Goal: Task Accomplishment & Management: Manage account settings

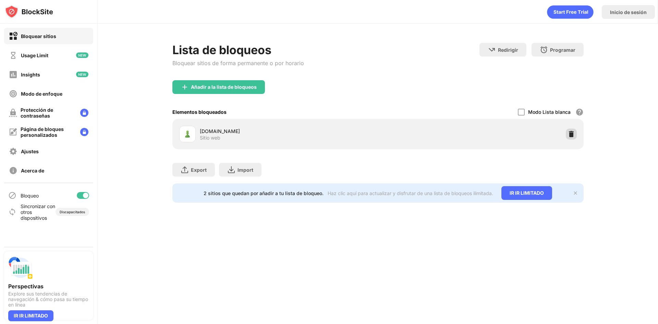
click at [573, 132] on img at bounding box center [571, 134] width 7 height 7
